Goal: Task Accomplishment & Management: Use online tool/utility

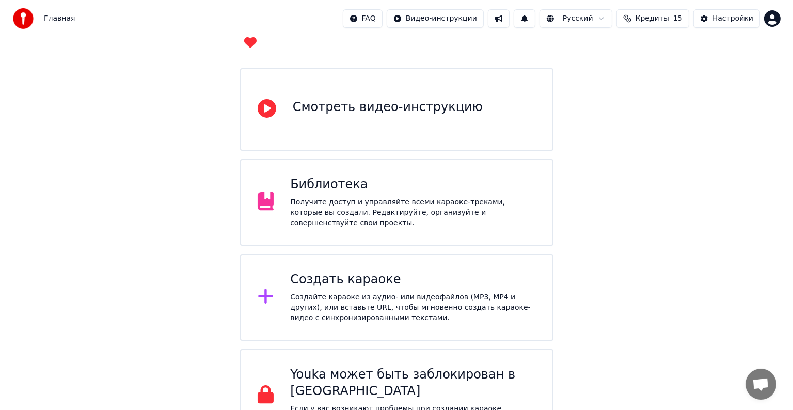
scroll to position [81, 0]
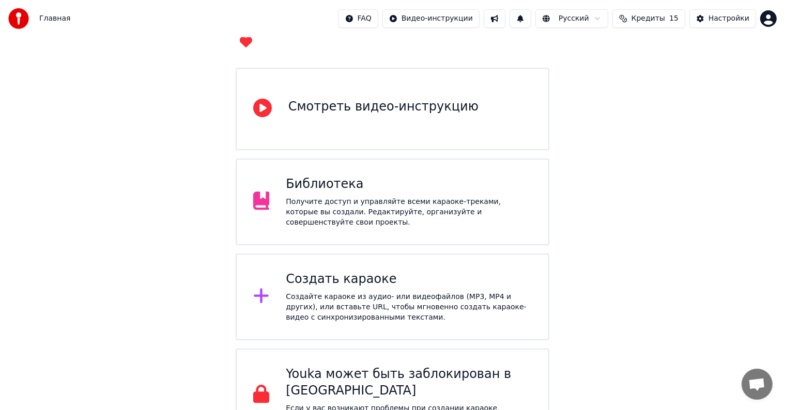
click at [380, 271] on div "Создать караоке" at bounding box center [409, 279] width 246 height 17
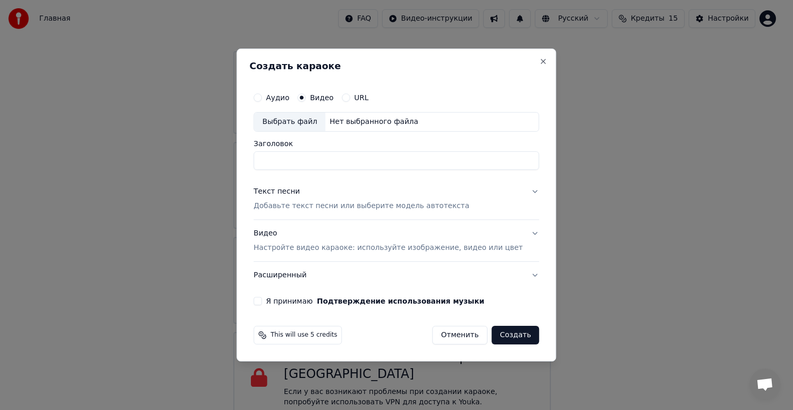
click at [302, 114] on div "Выбрать файл" at bounding box center [289, 122] width 71 height 19
drag, startPoint x: 453, startPoint y: 158, endPoint x: 359, endPoint y: 169, distance: 94.2
click at [359, 169] on input "**********" at bounding box center [397, 160] width 286 height 19
click at [314, 162] on input "**********" at bounding box center [397, 160] width 286 height 19
click at [315, 162] on input "**********" at bounding box center [397, 160] width 286 height 19
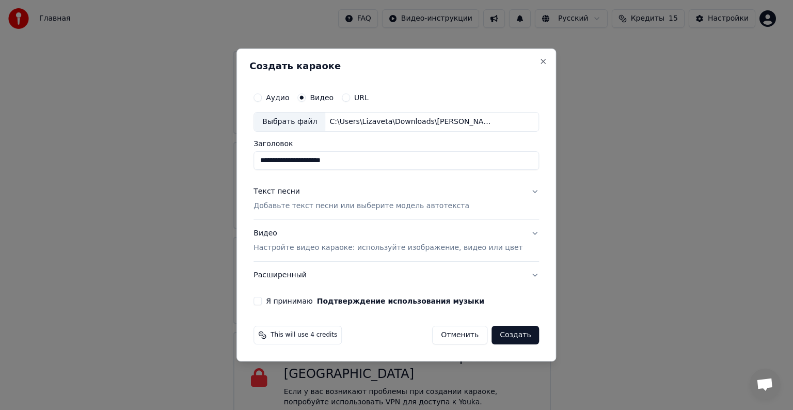
type input "**********"
click at [371, 211] on button "Текст песни Добавьте текст песни или выберите модель автотекста" at bounding box center [397, 198] width 286 height 41
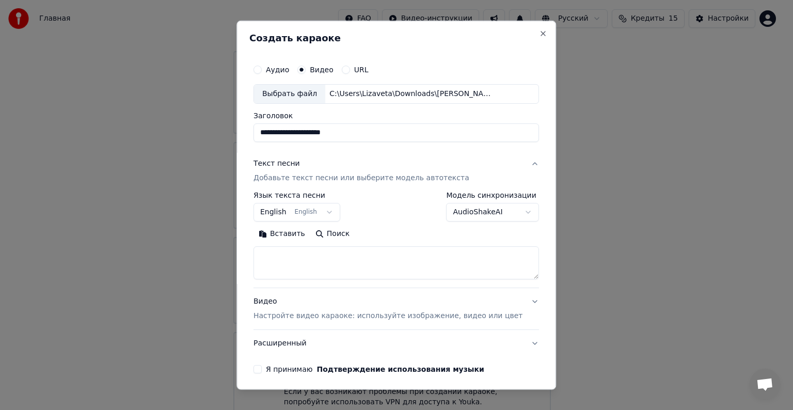
click at [316, 211] on button "English English" at bounding box center [297, 212] width 87 height 19
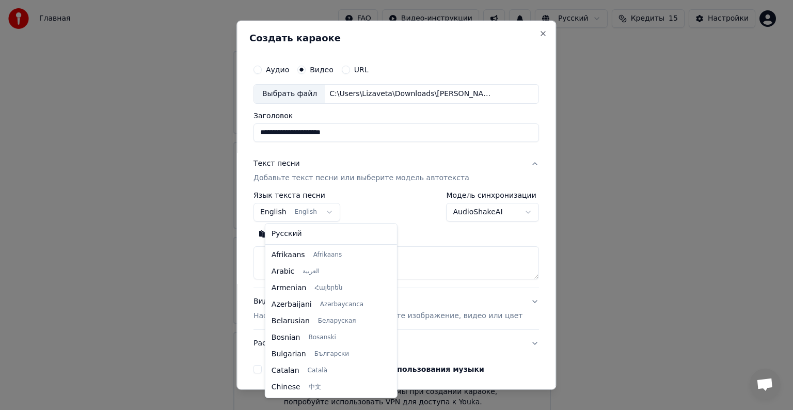
scroll to position [83, 0]
click at [328, 213] on body "Главная FAQ Видео-инструкции Русский Кредиты 15 Настройки Добро пожаловать в Yo…" at bounding box center [392, 172] width 785 height 506
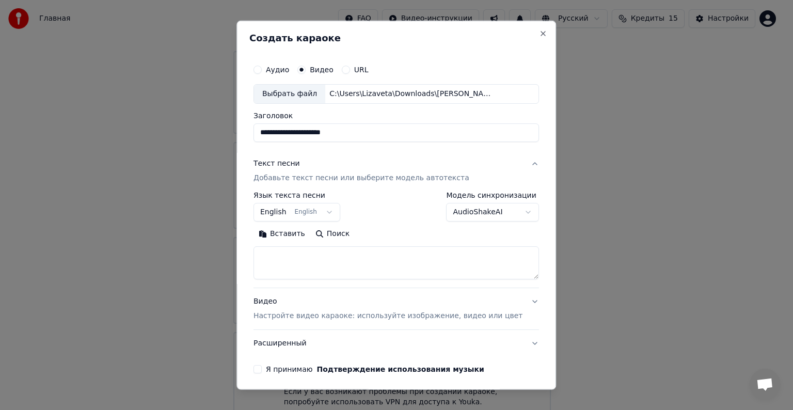
click at [314, 213] on body "Главная FAQ Видео-инструкции Русский Кредиты 15 Настройки Добро пожаловать в Yo…" at bounding box center [392, 172] width 785 height 506
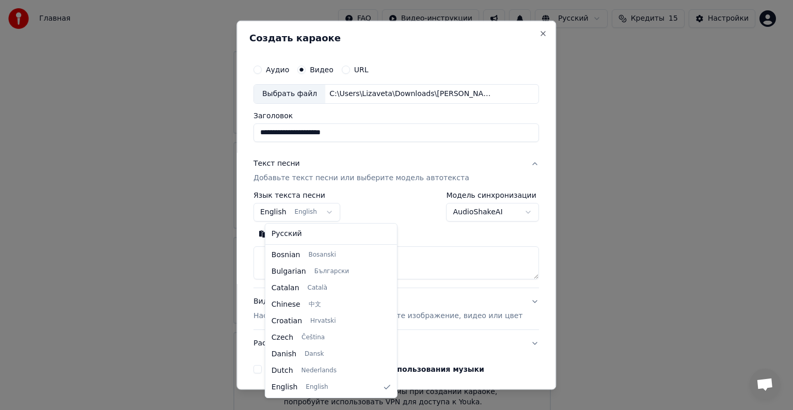
select select "**"
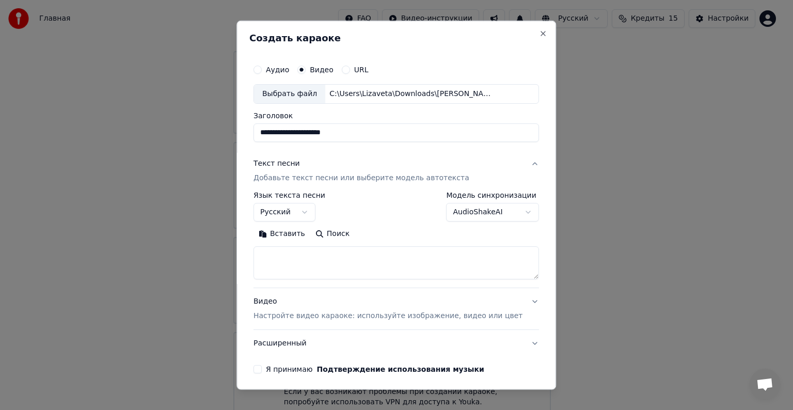
click at [325, 274] on textarea at bounding box center [397, 262] width 286 height 33
paste textarea "**********"
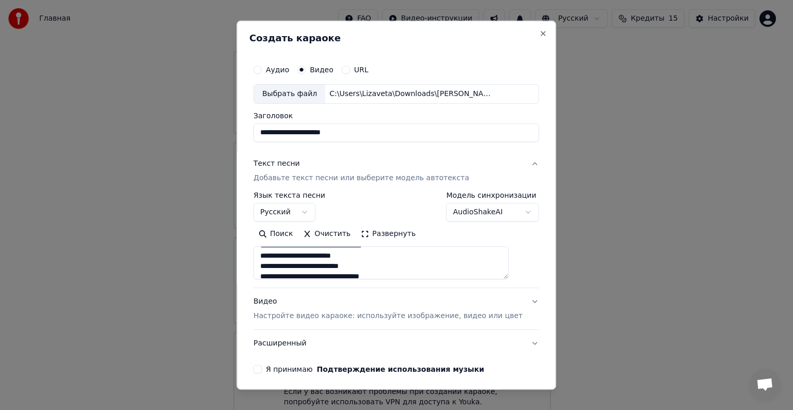
scroll to position [155, 0]
type textarea "**********"
click at [261, 347] on div "**********" at bounding box center [396, 216] width 294 height 322
click at [266, 376] on div "**********" at bounding box center [396, 216] width 294 height 322
drag, startPoint x: 265, startPoint y: 371, endPoint x: 272, endPoint y: 361, distance: 12.5
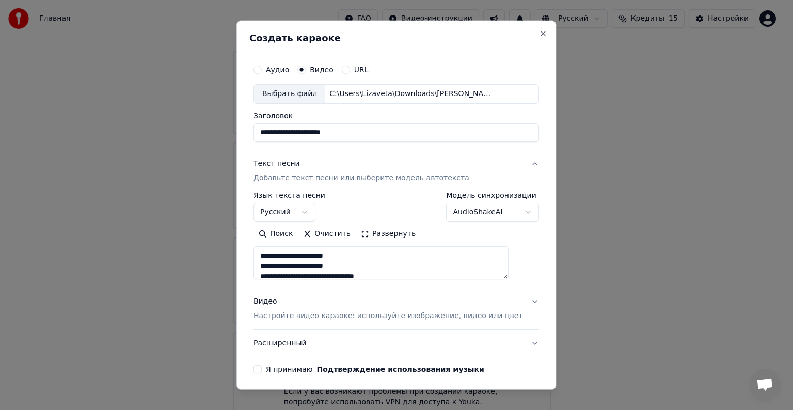
click at [262, 370] on button "Я принимаю Подтверждение использования музыки" at bounding box center [258, 369] width 8 height 8
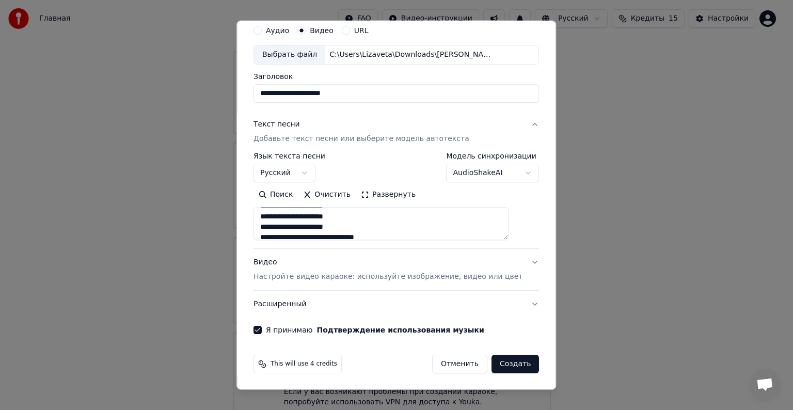
click at [499, 364] on button "Создать" at bounding box center [516, 364] width 48 height 19
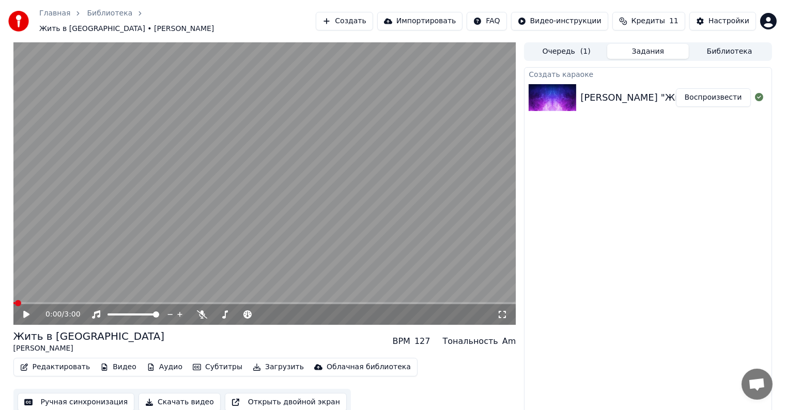
scroll to position [1, 0]
click at [340, 217] on video at bounding box center [264, 183] width 503 height 283
click at [287, 309] on icon at bounding box center [286, 314] width 10 height 10
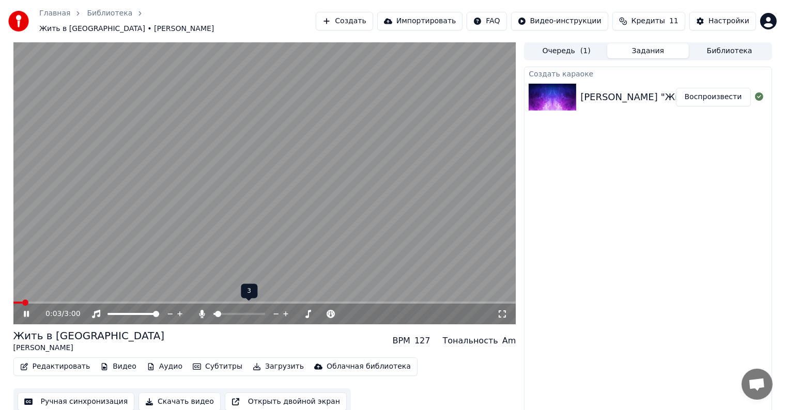
click at [287, 309] on icon at bounding box center [286, 314] width 10 height 10
click at [289, 309] on icon at bounding box center [286, 314] width 10 height 10
click at [286, 311] on icon at bounding box center [285, 313] width 5 height 5
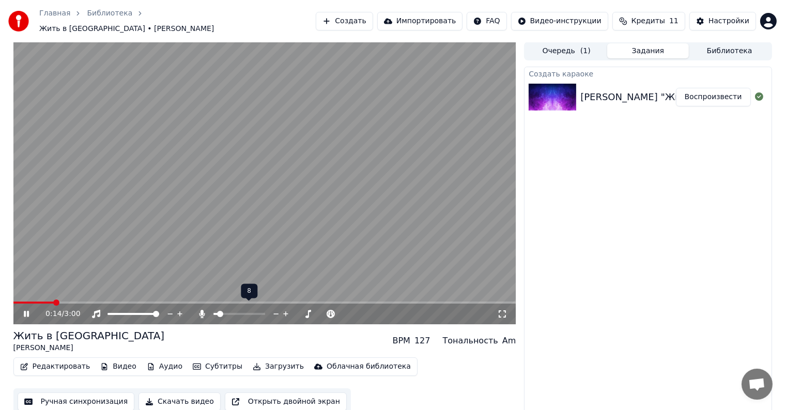
click at [286, 311] on icon at bounding box center [285, 313] width 5 height 5
click at [288, 309] on icon at bounding box center [286, 314] width 10 height 10
click at [290, 309] on icon at bounding box center [286, 314] width 10 height 10
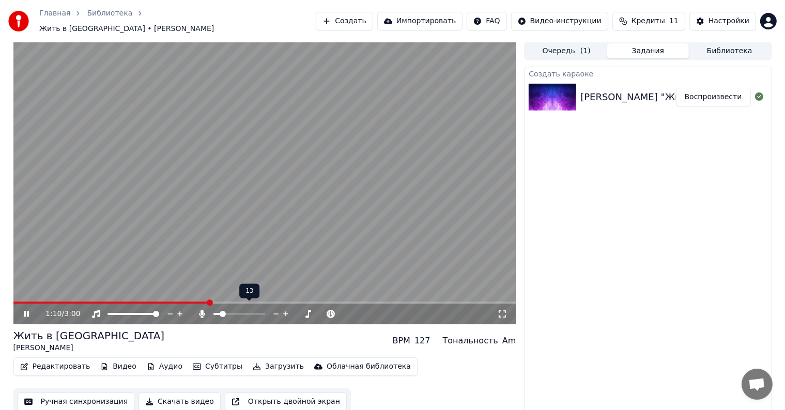
click at [216, 312] on div at bounding box center [248, 314] width 83 height 10
click at [213, 311] on span at bounding box center [216, 314] width 6 height 6
click at [285, 311] on icon at bounding box center [285, 313] width 5 height 5
click at [215, 315] on span at bounding box center [239, 314] width 52 height 2
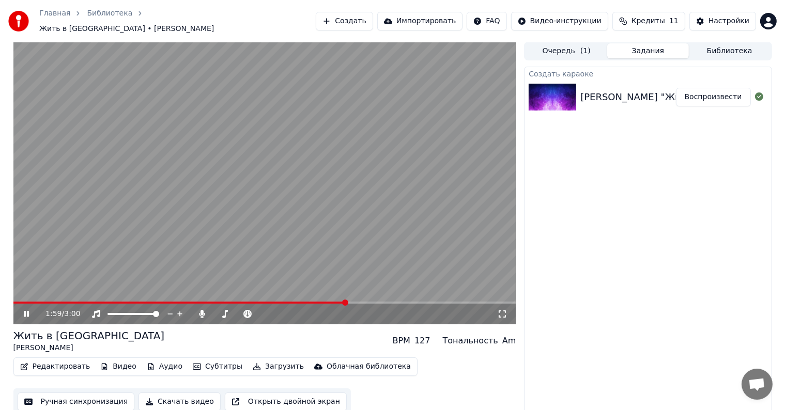
click at [221, 331] on div "Жить в кайф [PERSON_NAME] BPM 127 Тональность Am" at bounding box center [264, 341] width 503 height 25
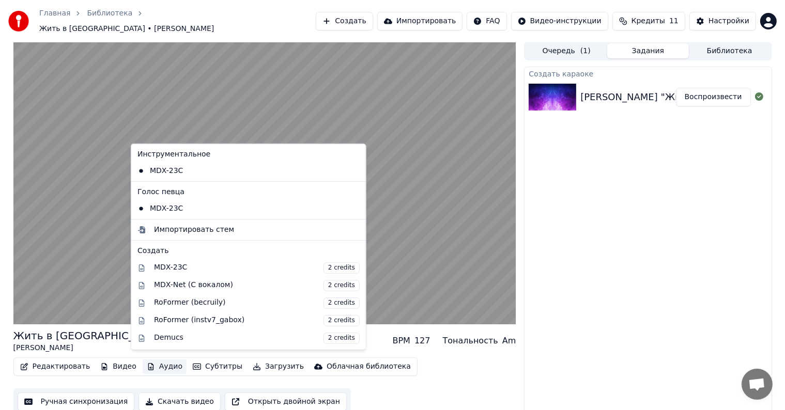
click at [147, 363] on icon "button" at bounding box center [151, 366] width 8 height 7
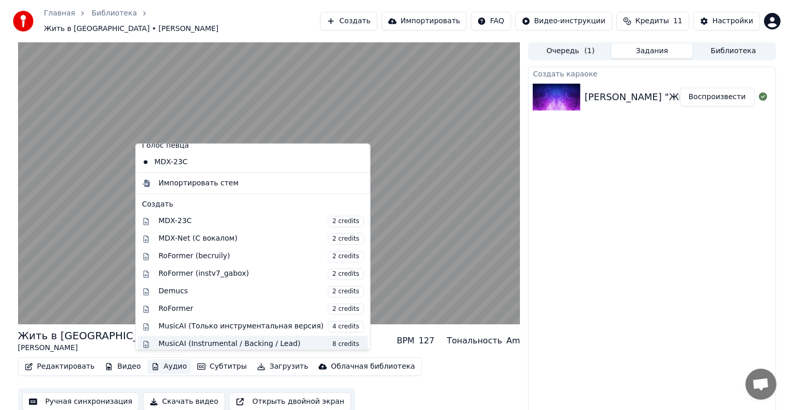
scroll to position [0, 0]
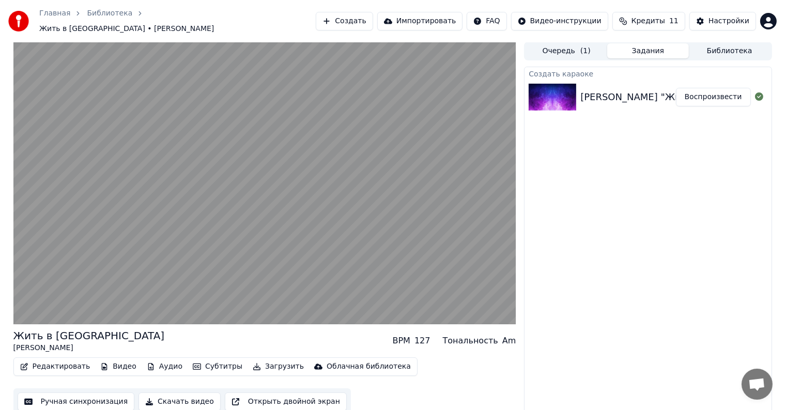
click at [148, 372] on div "Редактировать Видео Аудио Субтитры Загрузить Облачная библиотека Ручная синхрон…" at bounding box center [264, 386] width 503 height 58
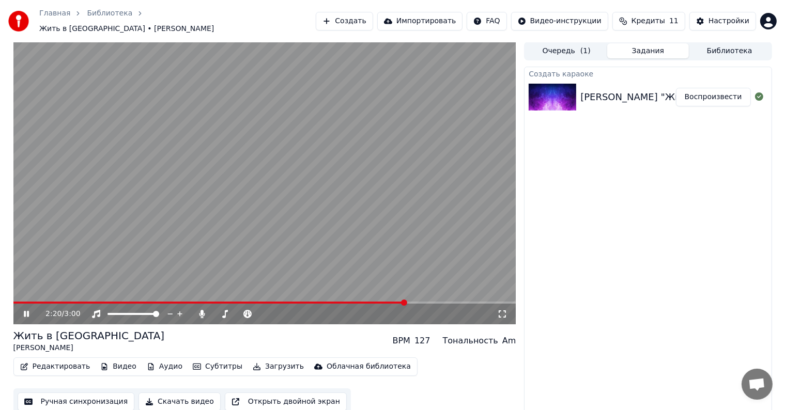
click at [153, 397] on button "Скачать видео" at bounding box center [179, 402] width 82 height 19
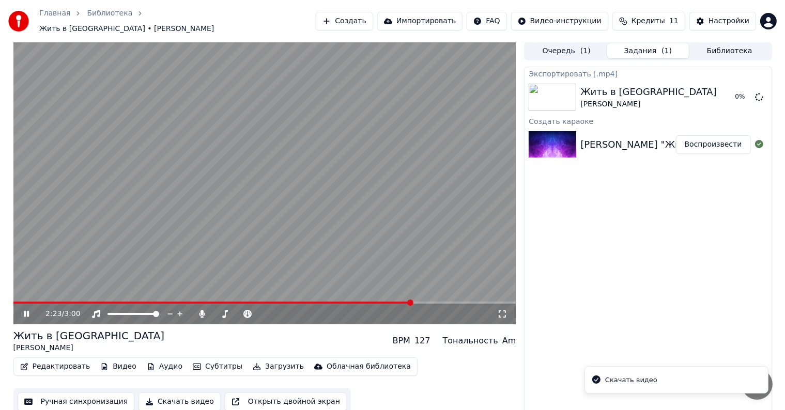
click at [323, 239] on video at bounding box center [264, 183] width 503 height 283
click at [59, 19] on link "Главная" at bounding box center [54, 13] width 31 height 10
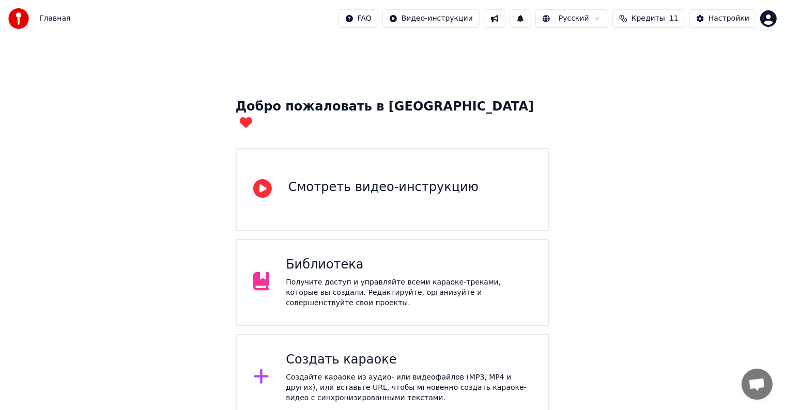
click at [392, 352] on div "Создать караоке" at bounding box center [409, 360] width 246 height 17
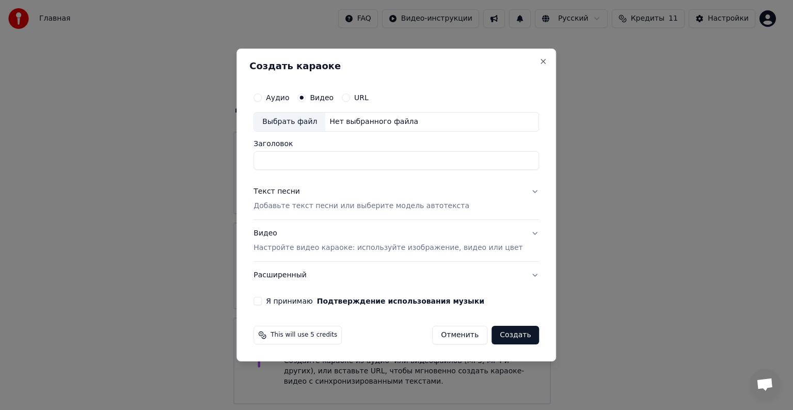
click at [312, 124] on div "Выбрать файл" at bounding box center [289, 122] width 71 height 19
drag, startPoint x: 362, startPoint y: 161, endPoint x: 202, endPoint y: 167, distance: 159.2
click at [202, 167] on body "Главная FAQ Видео-инструкции Русский Кредиты 11 Настройки Добро пожаловать в Yo…" at bounding box center [392, 252] width 785 height 506
type input "**********"
click at [327, 207] on p "Добавьте текст песни или выберите модель автотекста" at bounding box center [362, 206] width 216 height 10
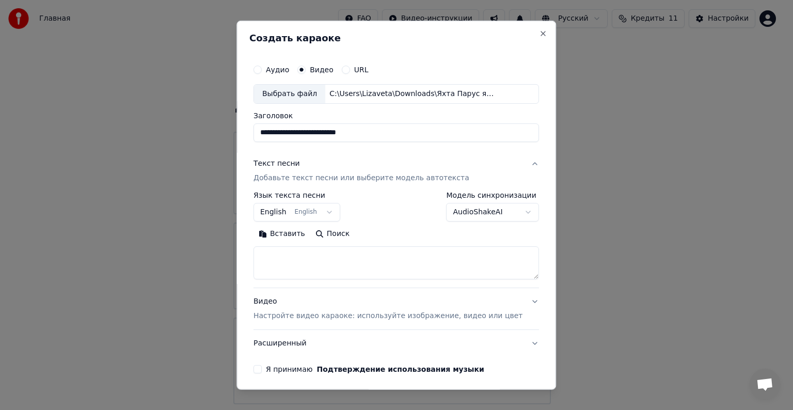
click at [322, 212] on button "English English" at bounding box center [297, 212] width 87 height 19
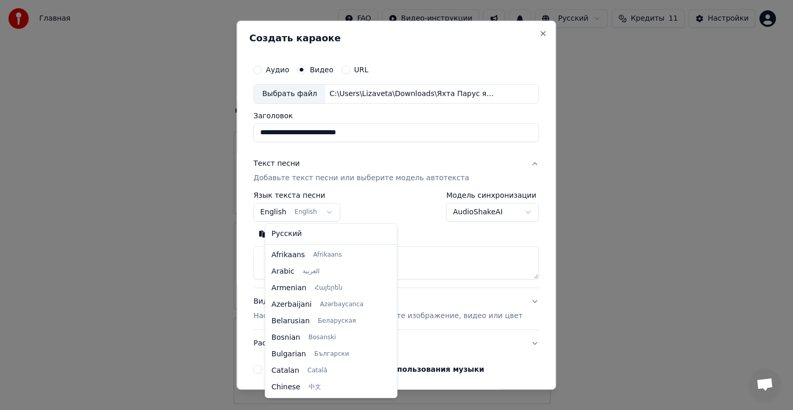
scroll to position [83, 0]
select select "**"
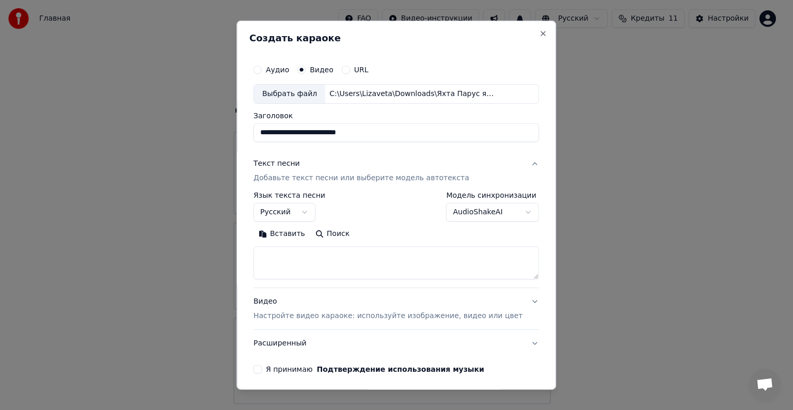
click at [293, 268] on textarea at bounding box center [397, 262] width 286 height 33
paste textarea "**********"
type textarea "**********"
click at [262, 370] on button "Я принимаю Подтверждение использования музыки" at bounding box center [258, 369] width 8 height 8
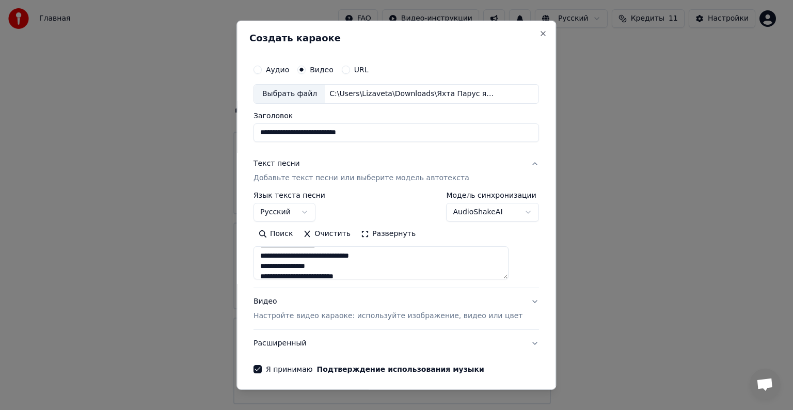
scroll to position [39, 0]
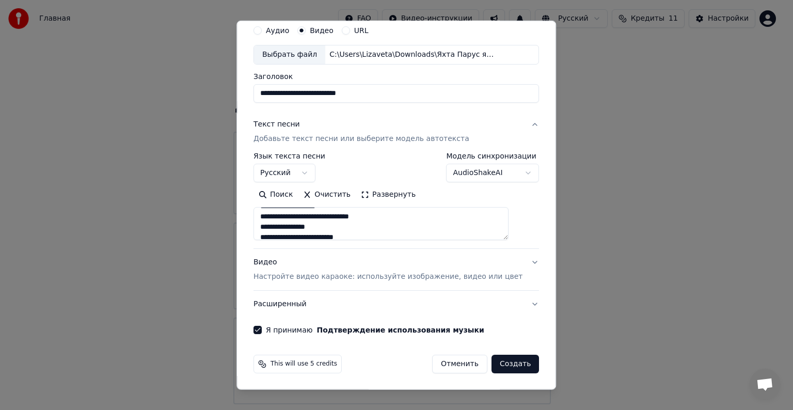
click at [496, 362] on button "Создать" at bounding box center [516, 364] width 48 height 19
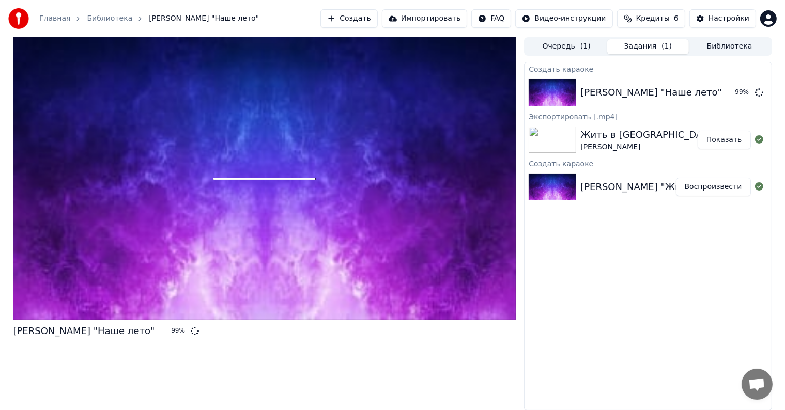
click at [724, 140] on button "Показать" at bounding box center [723, 140] width 53 height 19
click at [554, 52] on button "Очередь ( 1 )" at bounding box center [566, 46] width 82 height 15
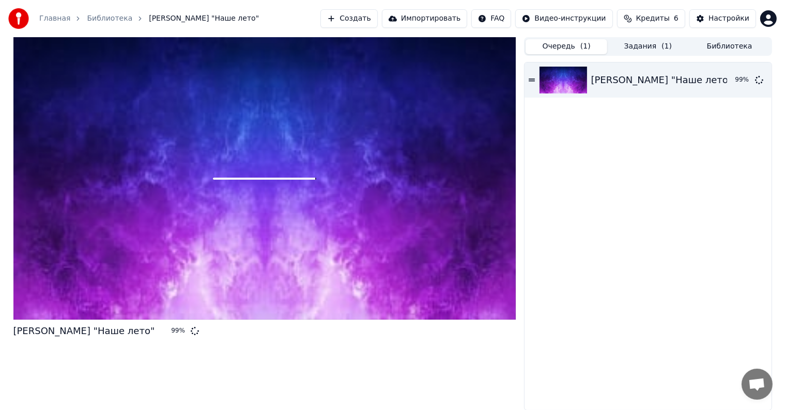
click at [636, 44] on button "Задания ( 1 )" at bounding box center [648, 46] width 82 height 15
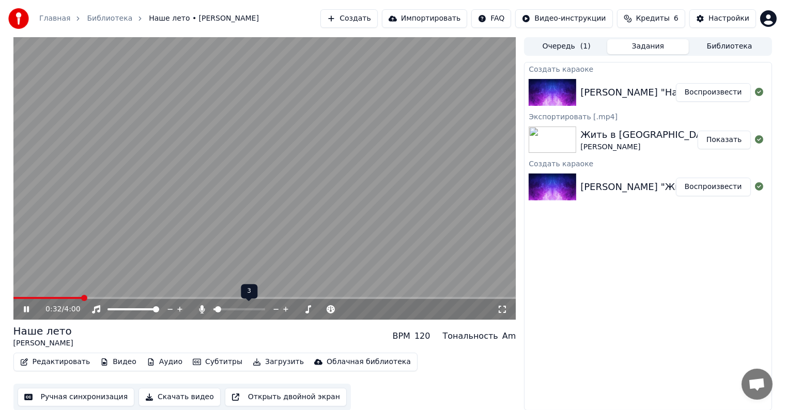
click at [285, 308] on icon at bounding box center [286, 309] width 10 height 10
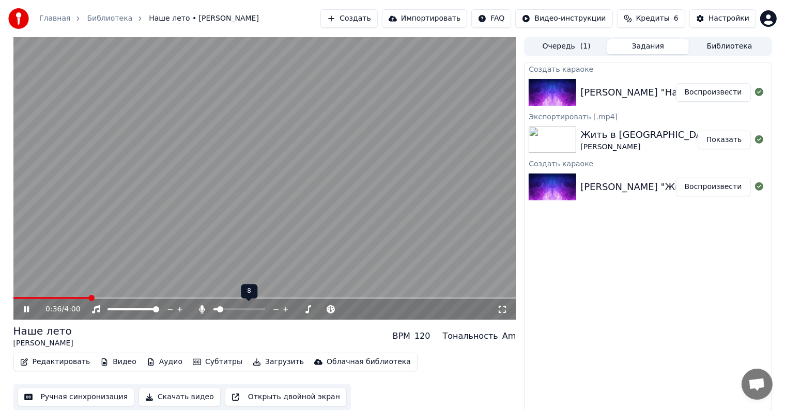
click at [285, 308] on icon at bounding box center [286, 309] width 10 height 10
drag, startPoint x: 504, startPoint y: 307, endPoint x: 504, endPoint y: 319, distance: 11.9
click at [504, 307] on icon at bounding box center [502, 309] width 10 height 8
click at [289, 244] on video at bounding box center [264, 178] width 503 height 283
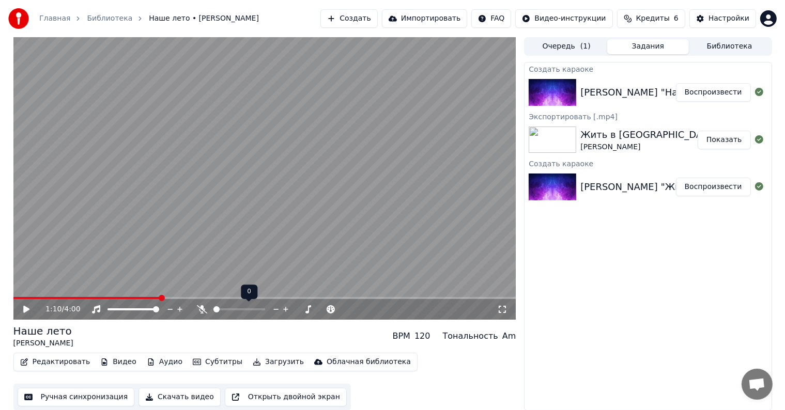
click at [213, 309] on span at bounding box center [216, 309] width 6 height 6
click at [180, 218] on video at bounding box center [264, 178] width 503 height 283
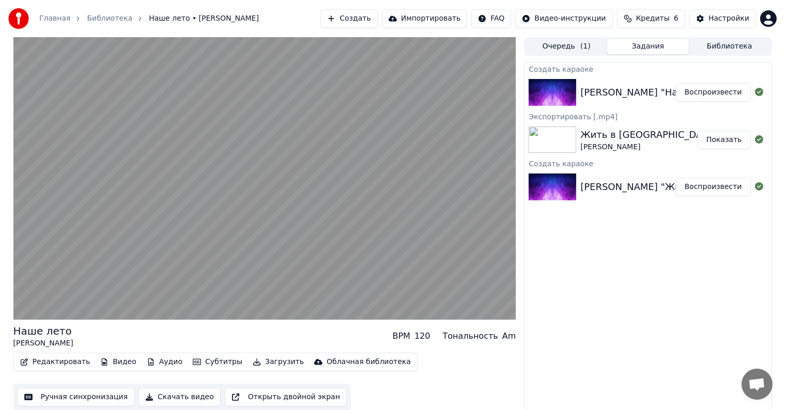
click at [180, 218] on video at bounding box center [264, 178] width 503 height 283
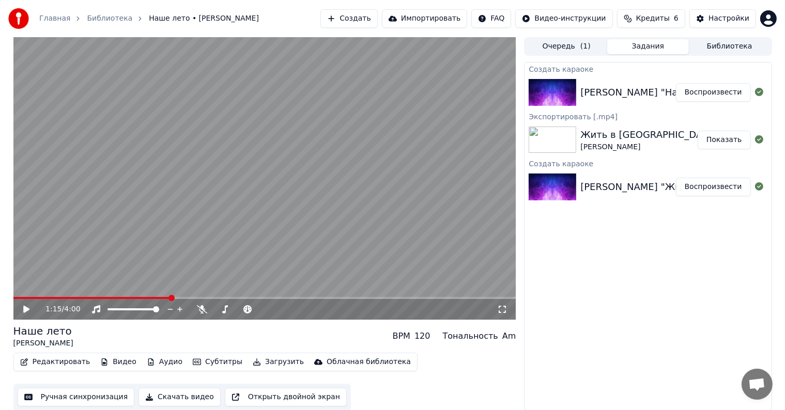
click at [184, 256] on video at bounding box center [264, 178] width 503 height 283
click at [274, 295] on span at bounding box center [274, 298] width 6 height 6
click at [400, 213] on video at bounding box center [264, 178] width 503 height 283
click at [165, 395] on button "Скачать видео" at bounding box center [179, 397] width 82 height 19
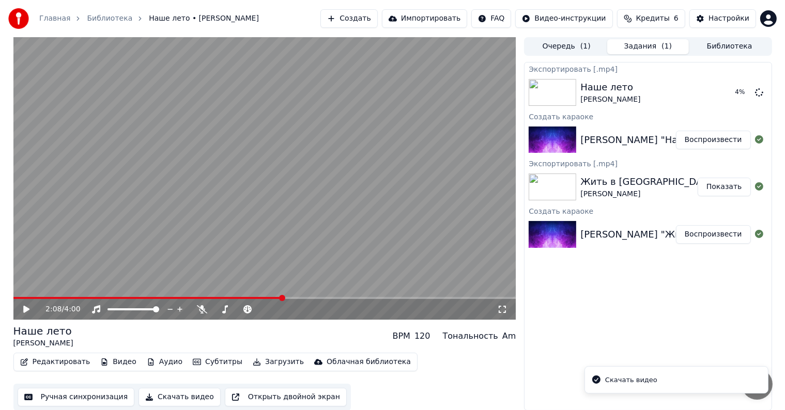
click at [648, 197] on div "Жить в кайф [PERSON_NAME]" at bounding box center [638, 187] width 117 height 25
click at [651, 193] on div "Жить в кайф [PERSON_NAME]" at bounding box center [638, 187] width 117 height 25
click at [574, 189] on img at bounding box center [552, 187] width 48 height 27
click at [729, 189] on button "Показать" at bounding box center [723, 187] width 53 height 19
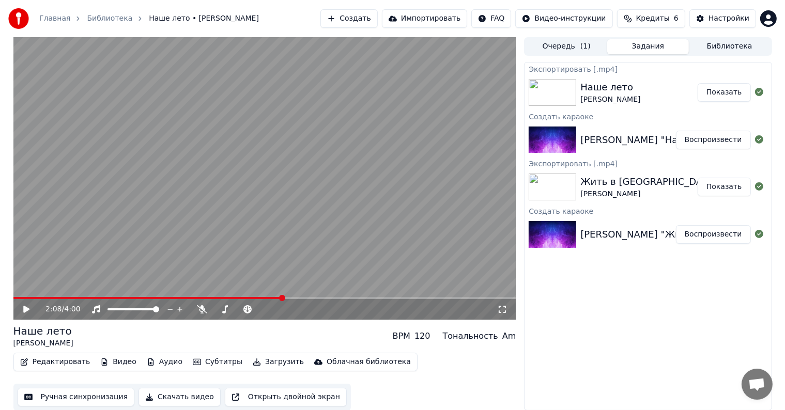
click at [316, 178] on video at bounding box center [264, 178] width 503 height 283
click at [329, 192] on video at bounding box center [264, 178] width 503 height 283
click at [717, 182] on button "Показать" at bounding box center [723, 187] width 53 height 19
click at [648, 188] on div "Жить в кайф [PERSON_NAME]" at bounding box center [638, 187] width 117 height 25
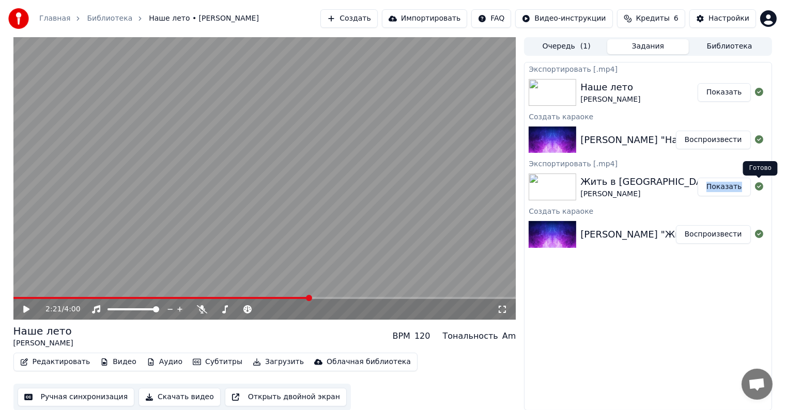
click at [758, 187] on icon at bounding box center [759, 186] width 8 height 8
click at [706, 233] on button "Воспроизвести" at bounding box center [713, 234] width 75 height 19
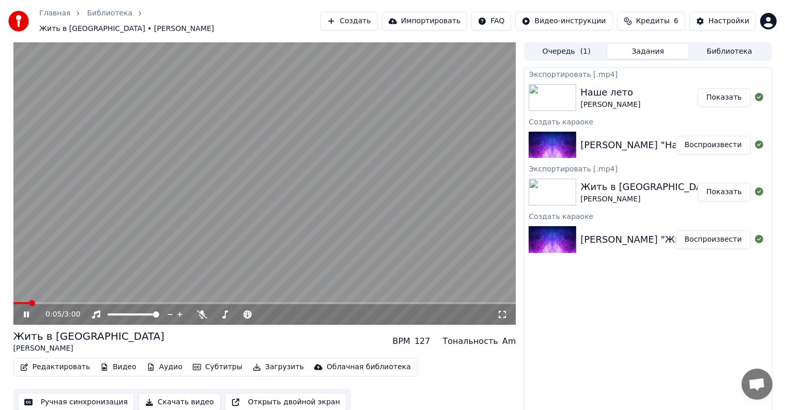
click at [672, 185] on div "Жить в кайф [PERSON_NAME]" at bounding box center [638, 192] width 117 height 25
click at [684, 181] on div "Жить в кайф [PERSON_NAME]" at bounding box center [638, 192] width 117 height 25
click at [716, 184] on button "Показать" at bounding box center [723, 192] width 53 height 19
click at [321, 273] on video at bounding box center [264, 183] width 503 height 283
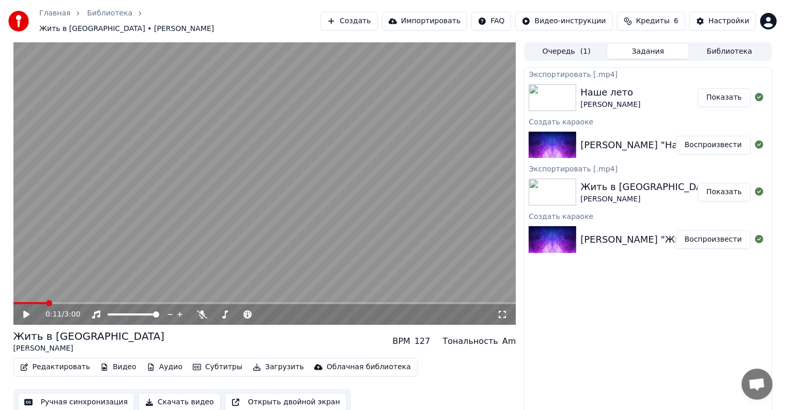
click at [178, 398] on button "Скачать видео" at bounding box center [179, 402] width 82 height 19
